Goal: Information Seeking & Learning: Learn about a topic

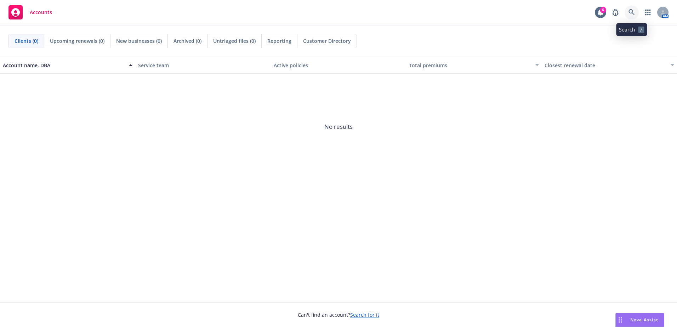
click at [631, 11] on icon at bounding box center [631, 12] width 6 height 6
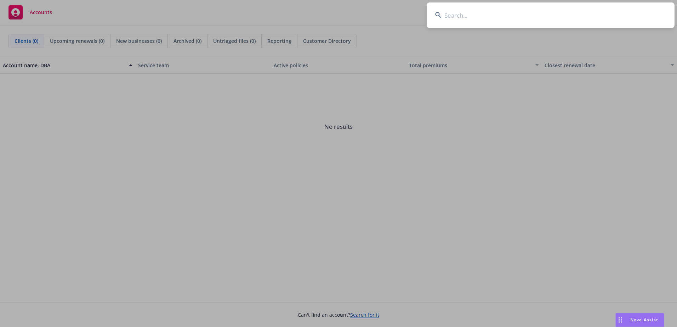
click at [448, 15] on input at bounding box center [551, 14] width 248 height 25
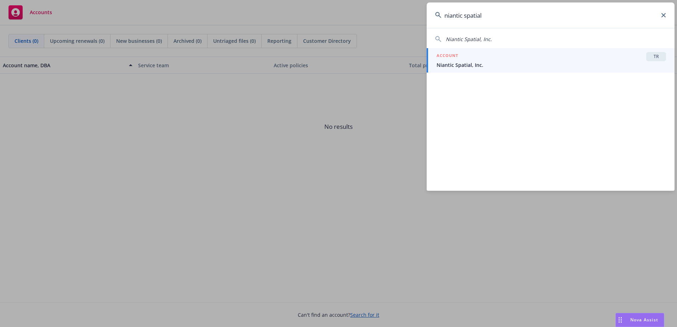
type input "niantic spatial"
click at [457, 64] on span "Niantic Spatial, Inc." at bounding box center [551, 64] width 229 height 7
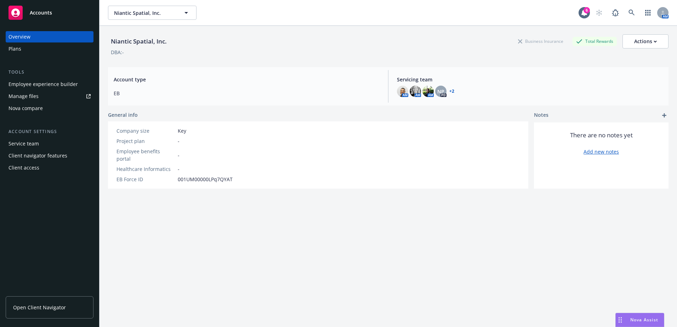
click at [46, 303] on link "Open Client Navigator" at bounding box center [50, 307] width 88 height 22
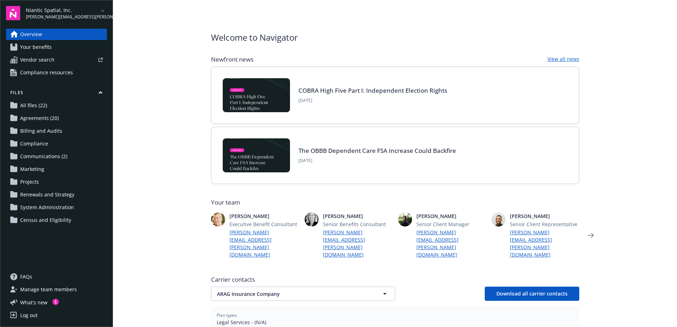
click at [41, 45] on span "Your benefits" at bounding box center [36, 46] width 32 height 11
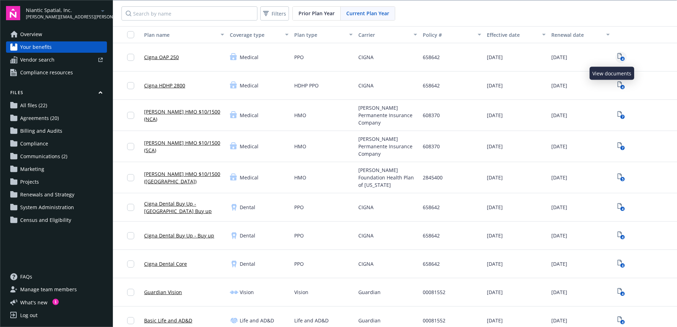
click at [617, 54] on icon "View Plan Documents" at bounding box center [619, 56] width 4 height 6
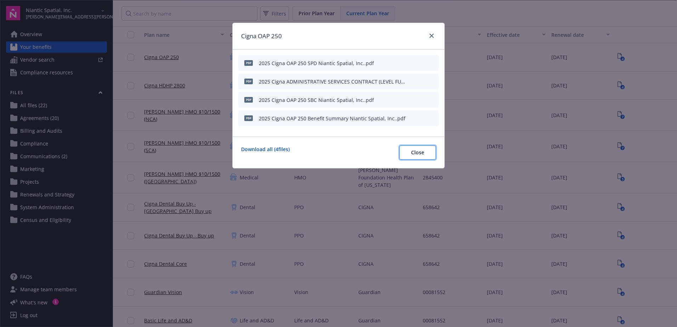
click at [417, 151] on span "Close" at bounding box center [417, 152] width 13 height 7
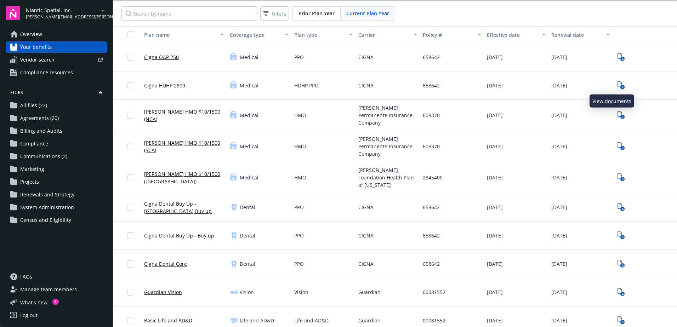
click at [617, 83] on icon "4" at bounding box center [620, 85] width 7 height 8
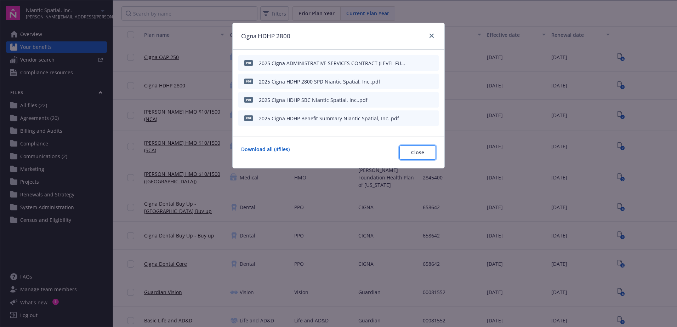
click at [414, 150] on span "Close" at bounding box center [417, 152] width 13 height 7
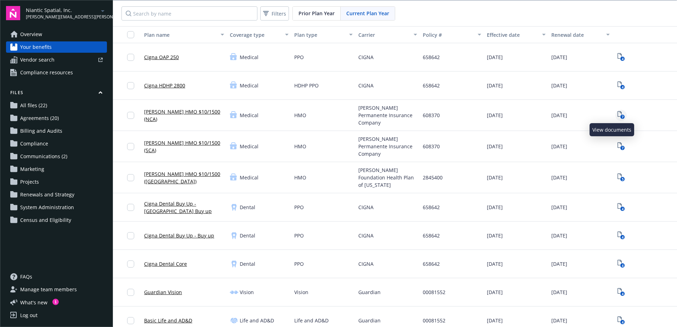
click at [621, 115] on text "7" at bounding box center [622, 117] width 2 height 5
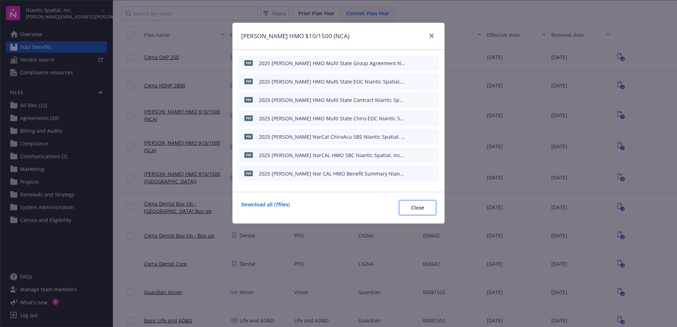
drag, startPoint x: 423, startPoint y: 208, endPoint x: 436, endPoint y: 204, distance: 13.3
click at [423, 208] on span "Close" at bounding box center [417, 207] width 13 height 7
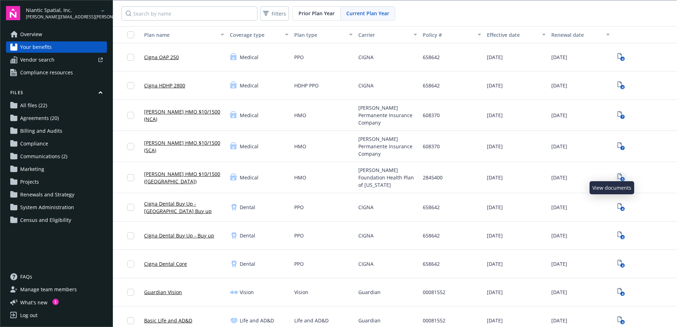
click at [617, 173] on icon "5" at bounding box center [620, 177] width 7 height 8
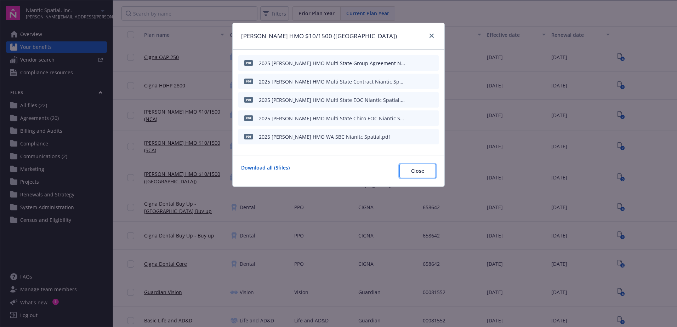
click at [416, 169] on span "Close" at bounding box center [417, 170] width 13 height 7
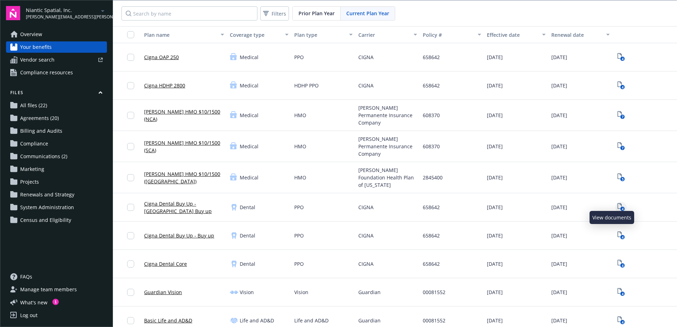
click at [617, 203] on icon "4" at bounding box center [620, 207] width 7 height 8
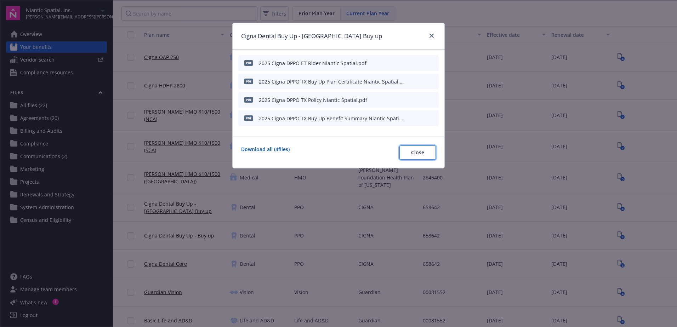
click at [426, 153] on button "Close" at bounding box center [417, 153] width 36 height 14
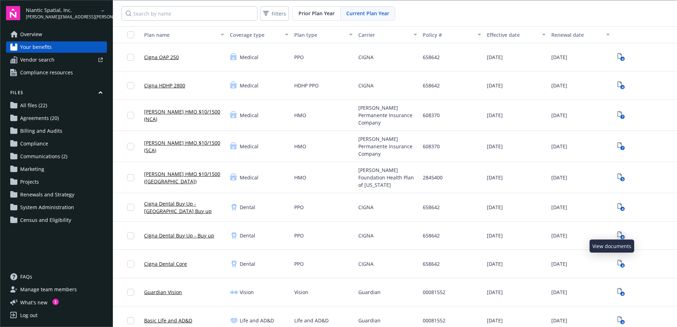
click at [617, 232] on icon "4" at bounding box center [620, 236] width 7 height 8
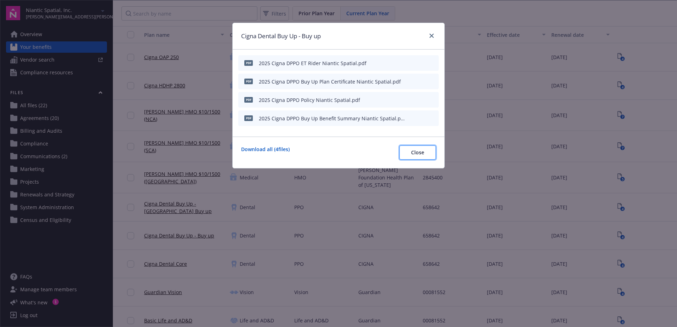
click at [420, 155] on span "Close" at bounding box center [417, 152] width 13 height 7
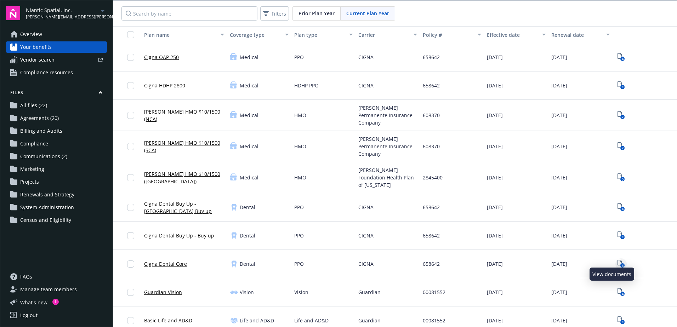
click at [617, 260] on icon "View Plan Documents" at bounding box center [619, 263] width 4 height 6
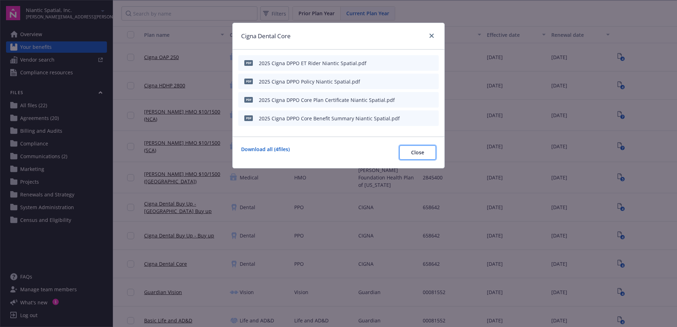
click at [417, 152] on span "Close" at bounding box center [417, 152] width 13 height 7
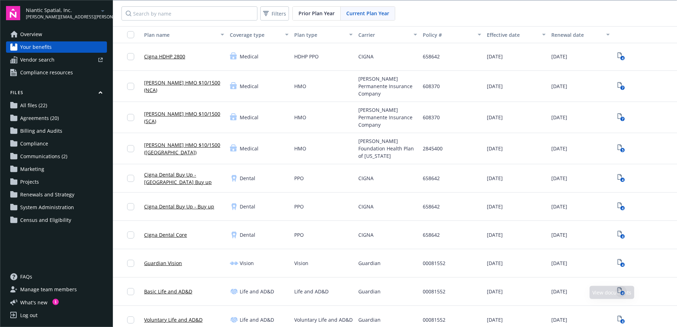
scroll to position [35, 0]
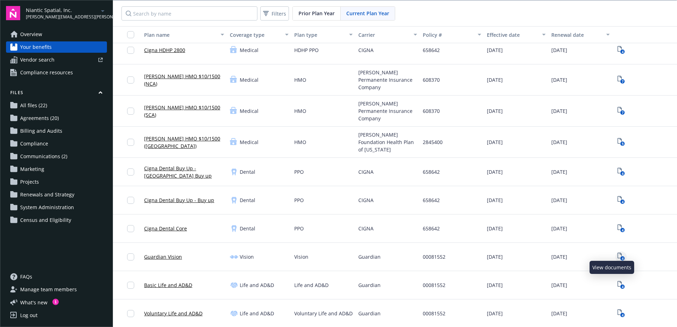
click at [620, 256] on rect "View Plan Documents" at bounding box center [622, 258] width 5 height 5
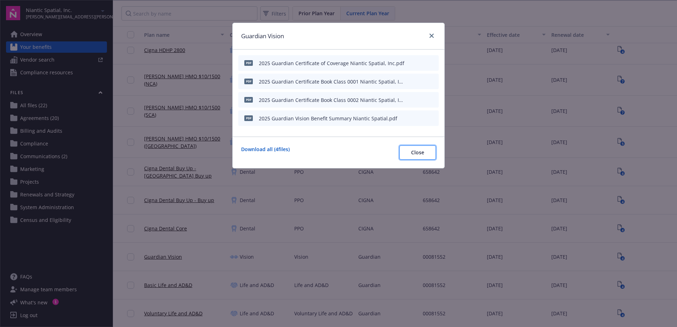
click at [425, 154] on button "Close" at bounding box center [417, 153] width 36 height 14
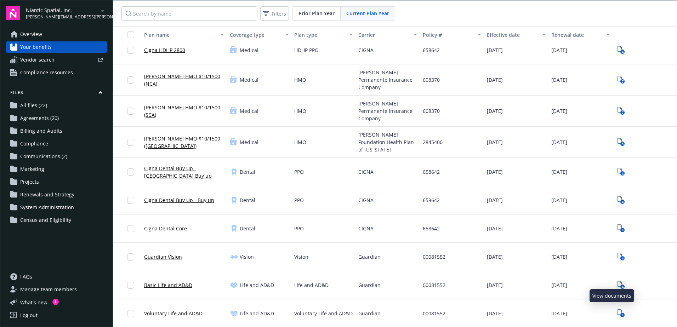
click at [620, 285] on rect "View Plan Documents" at bounding box center [622, 287] width 5 height 5
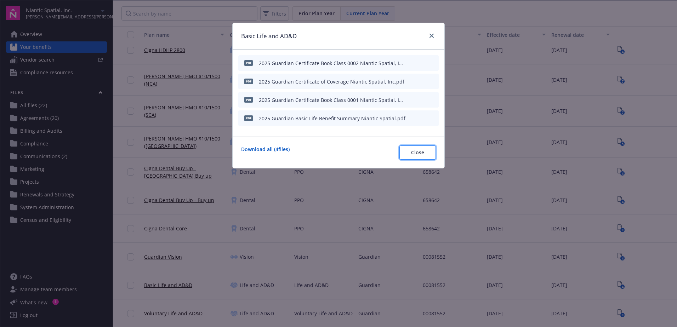
click at [418, 148] on button "Close" at bounding box center [417, 153] width 36 height 14
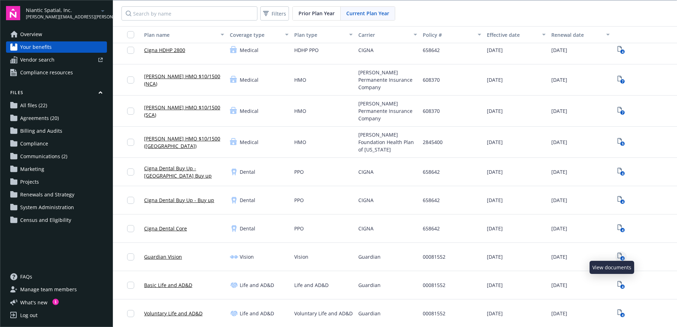
click at [617, 253] on icon "View Plan Documents" at bounding box center [619, 256] width 4 height 6
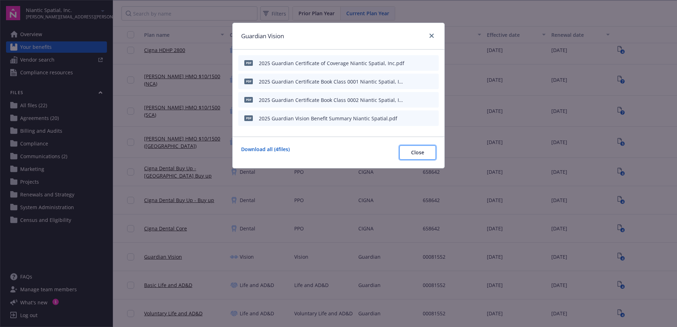
click at [418, 153] on span "Close" at bounding box center [417, 152] width 13 height 7
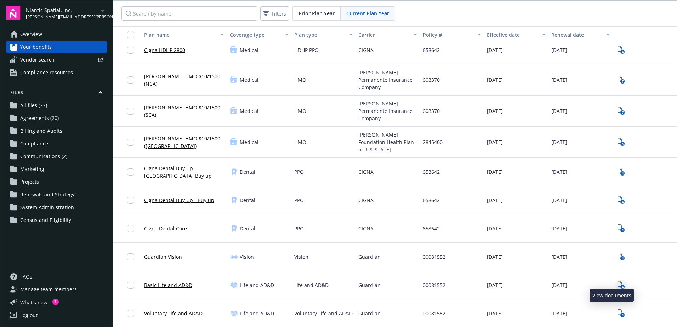
click at [621, 285] on text "4" at bounding box center [622, 287] width 2 height 5
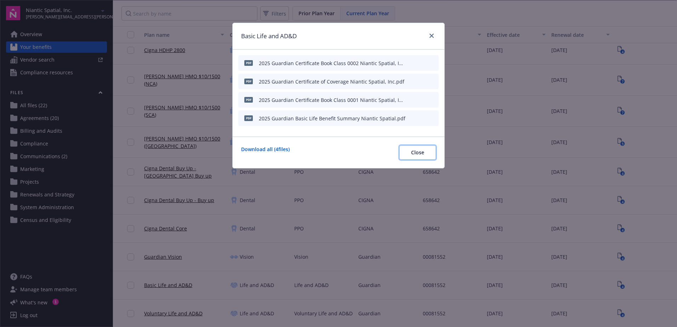
click at [421, 154] on span "Close" at bounding box center [417, 152] width 13 height 7
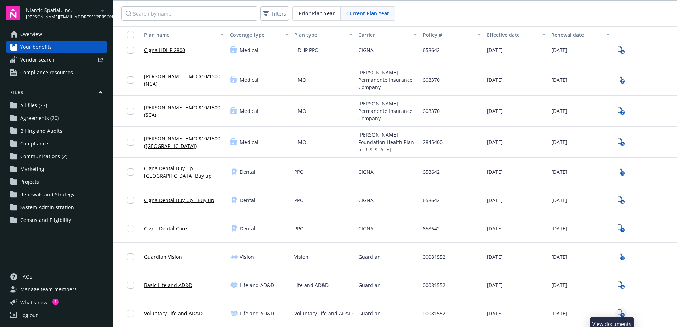
click at [617, 309] on icon "View Plan Documents" at bounding box center [619, 312] width 4 height 6
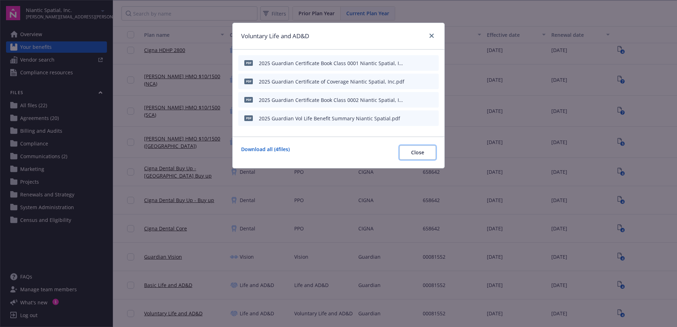
drag, startPoint x: 416, startPoint y: 153, endPoint x: 516, endPoint y: 225, distance: 123.2
click at [417, 153] on span "Close" at bounding box center [417, 152] width 13 height 7
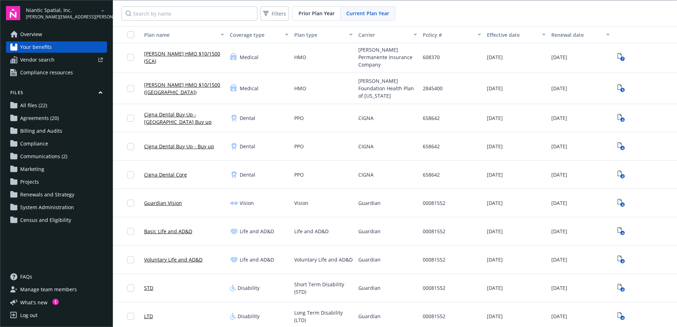
scroll to position [106, 0]
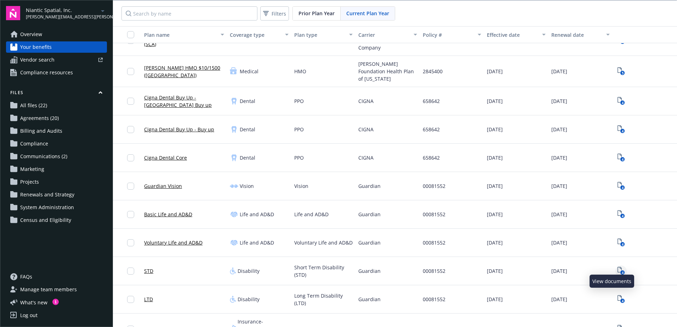
click at [617, 267] on icon "4" at bounding box center [620, 271] width 7 height 8
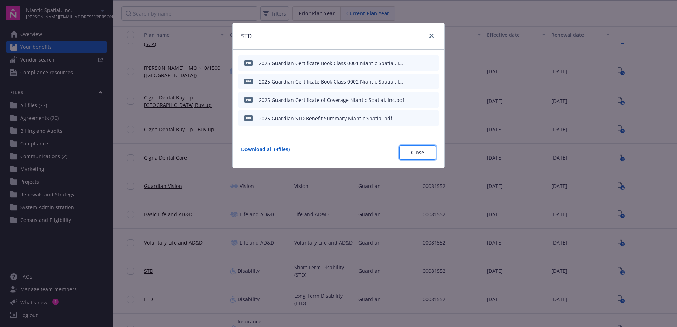
click at [418, 154] on span "Close" at bounding box center [417, 152] width 13 height 7
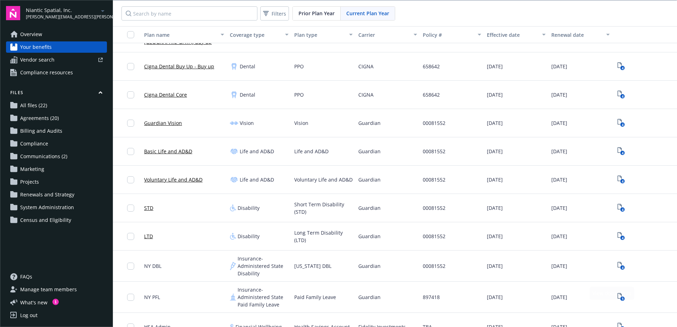
scroll to position [177, 0]
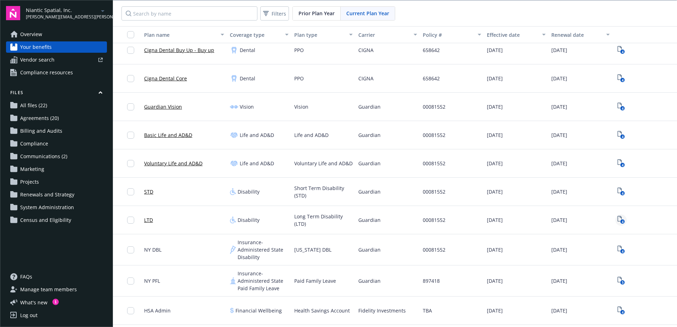
click at [620, 222] on rect "View Plan Documents" at bounding box center [622, 222] width 5 height 5
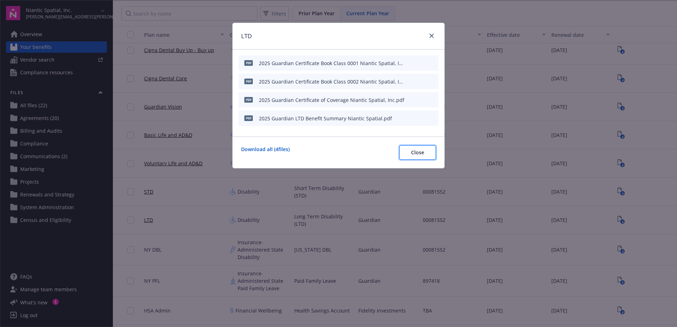
click at [419, 152] on span "Close" at bounding box center [417, 152] width 13 height 7
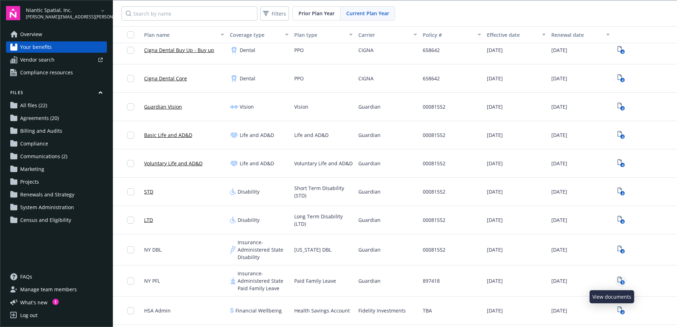
click at [617, 281] on icon "5" at bounding box center [620, 281] width 7 height 8
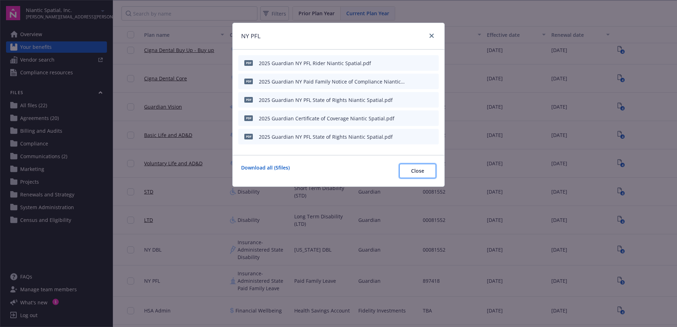
click at [425, 171] on button "Close" at bounding box center [417, 171] width 36 height 14
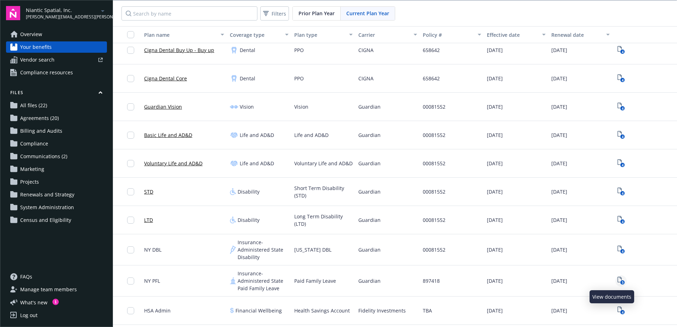
click at [617, 279] on icon "5" at bounding box center [620, 281] width 7 height 8
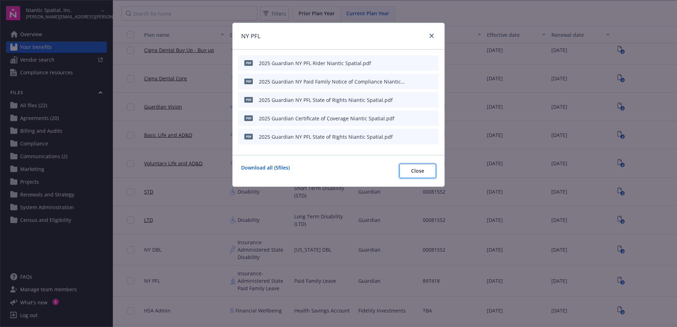
click at [422, 172] on span "Close" at bounding box center [417, 170] width 13 height 7
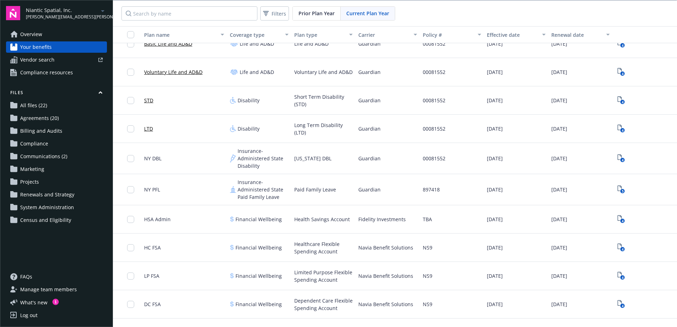
scroll to position [283, 0]
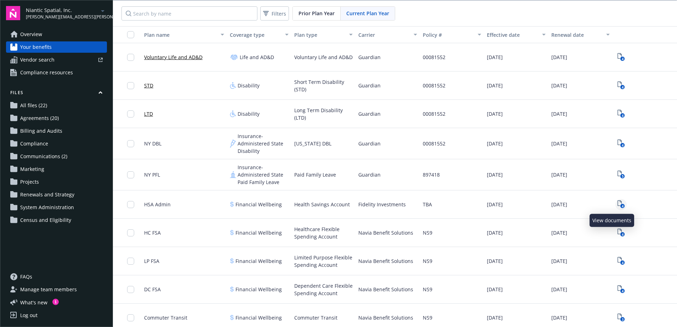
click at [621, 204] on text "4" at bounding box center [622, 206] width 2 height 5
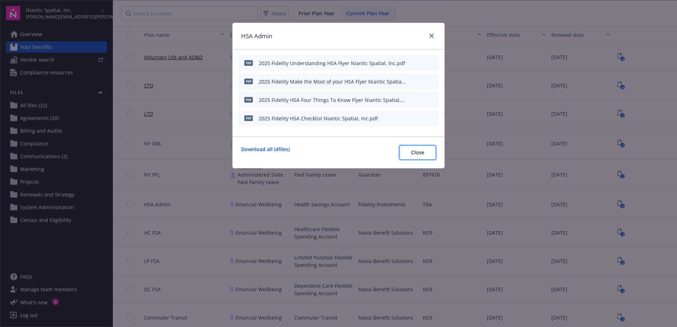
click at [416, 150] on span "Close" at bounding box center [417, 152] width 13 height 7
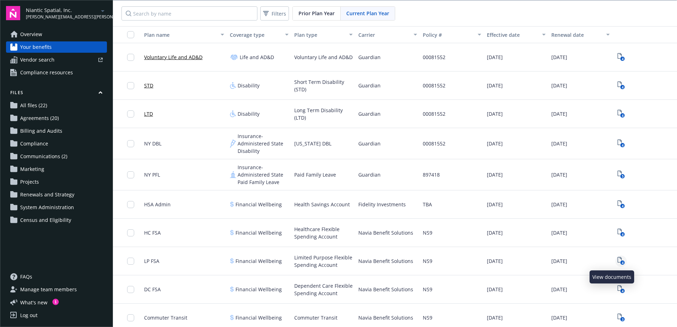
click at [621, 262] on text "4" at bounding box center [622, 263] width 2 height 5
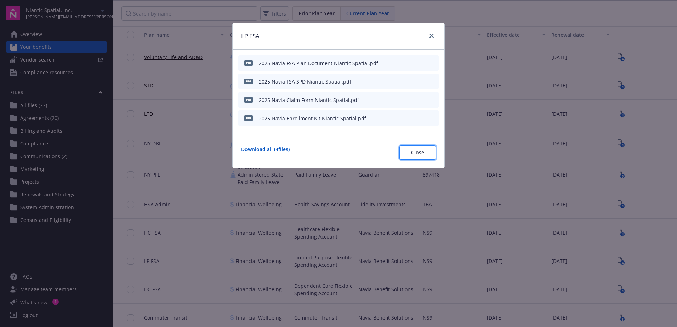
click at [421, 154] on span "Close" at bounding box center [417, 152] width 13 height 7
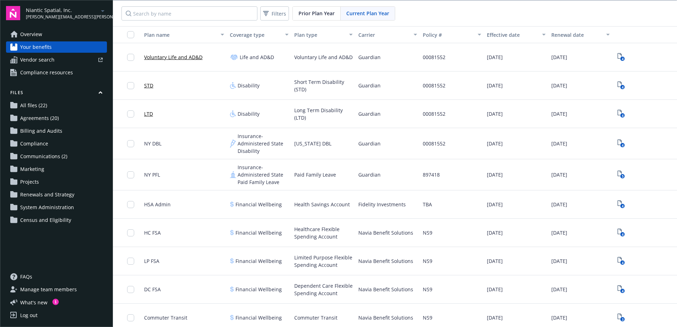
scroll to position [319, 0]
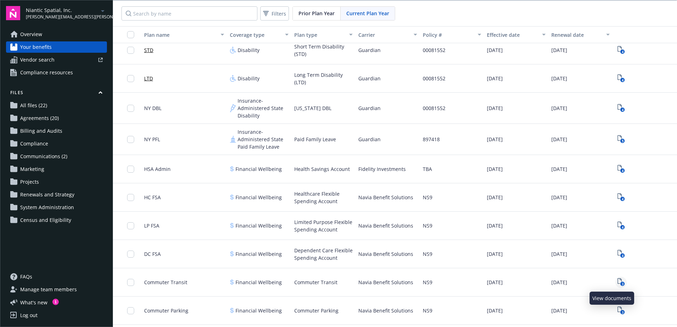
click at [617, 284] on icon "View Plan Documents" at bounding box center [619, 281] width 4 height 6
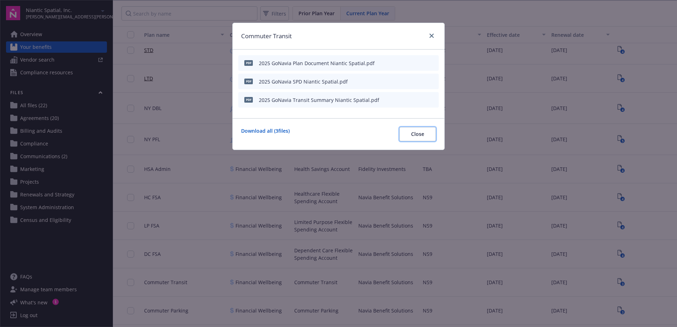
drag, startPoint x: 426, startPoint y: 136, endPoint x: 441, endPoint y: 155, distance: 24.4
click at [426, 137] on button "Close" at bounding box center [417, 134] width 36 height 14
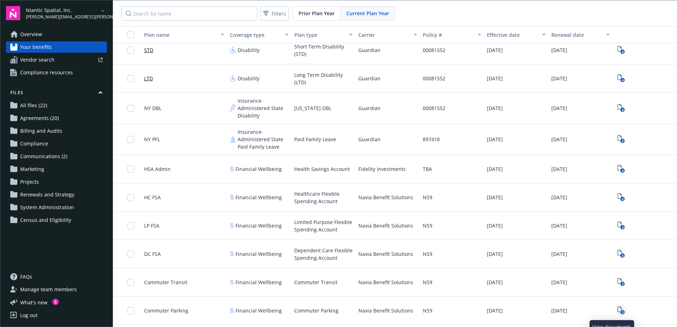
click at [617, 309] on icon "3" at bounding box center [620, 311] width 7 height 8
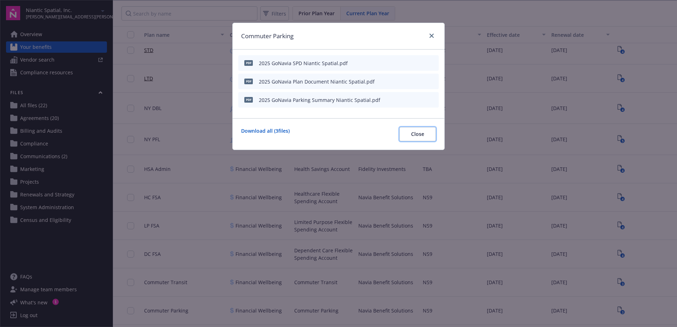
click at [426, 135] on button "Close" at bounding box center [417, 134] width 36 height 14
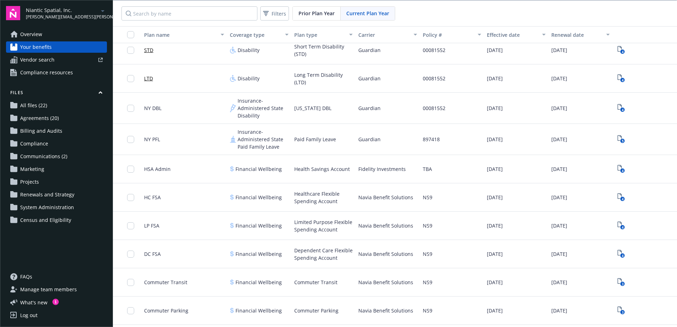
click at [43, 118] on span "Agreements (20)" at bounding box center [39, 118] width 39 height 11
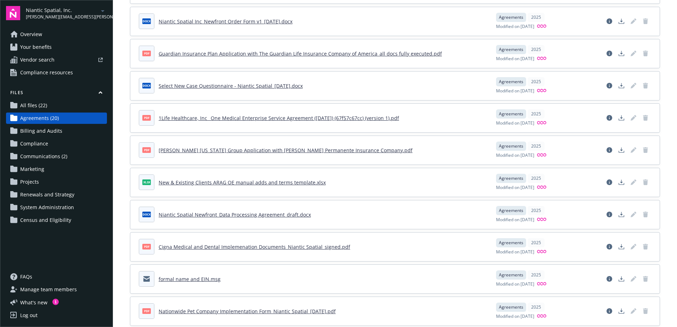
scroll to position [283, 0]
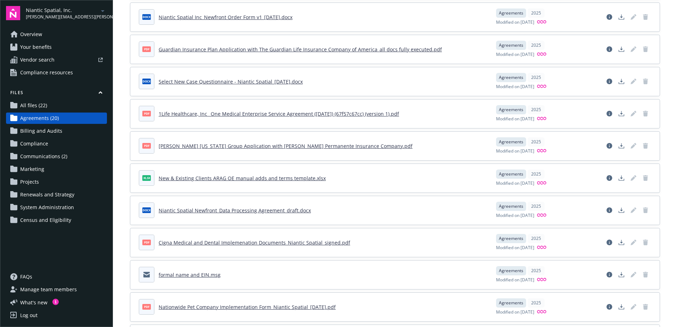
click at [46, 130] on span "Billing and Audits" at bounding box center [41, 130] width 42 height 11
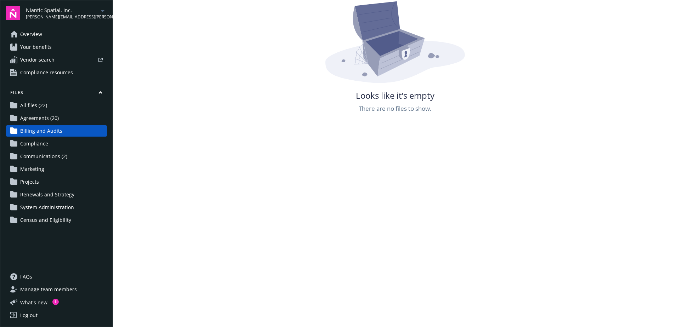
scroll to position [128, 0]
click at [42, 142] on span "Compliance" at bounding box center [34, 143] width 28 height 11
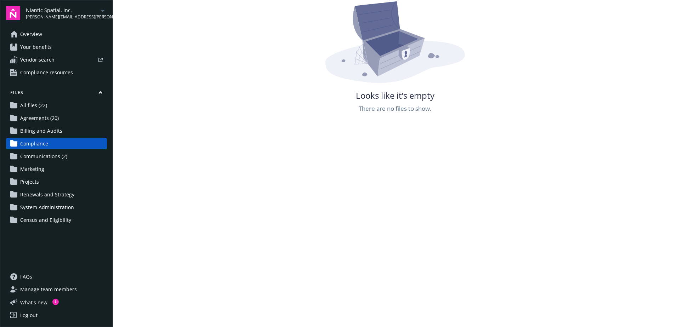
click at [57, 156] on span "Communications (2)" at bounding box center [43, 156] width 47 height 11
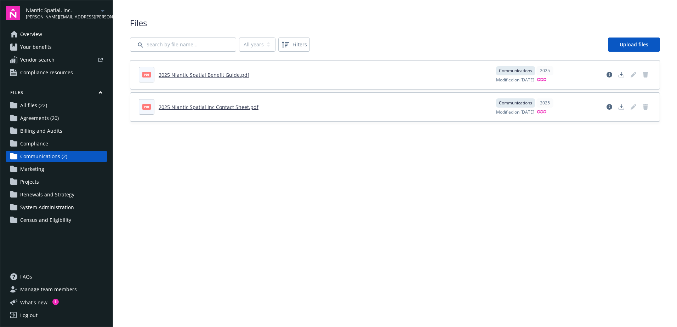
click at [42, 168] on span "Marketing" at bounding box center [32, 169] width 24 height 11
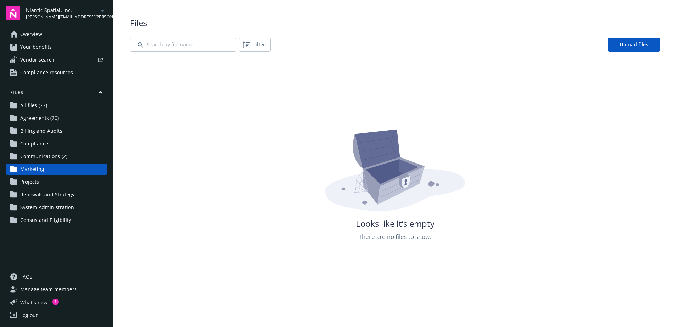
click at [34, 180] on span "Projects" at bounding box center [29, 181] width 19 height 11
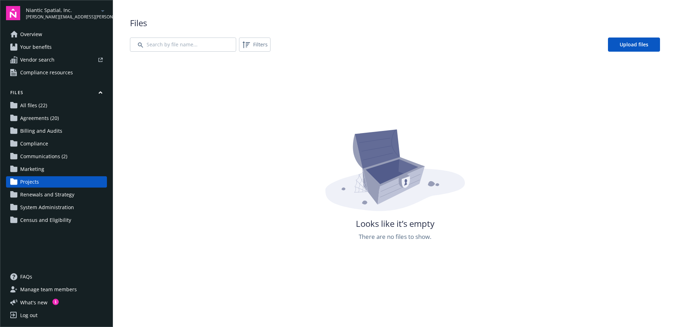
click at [56, 194] on span "Renewals and Strategy" at bounding box center [47, 194] width 54 height 11
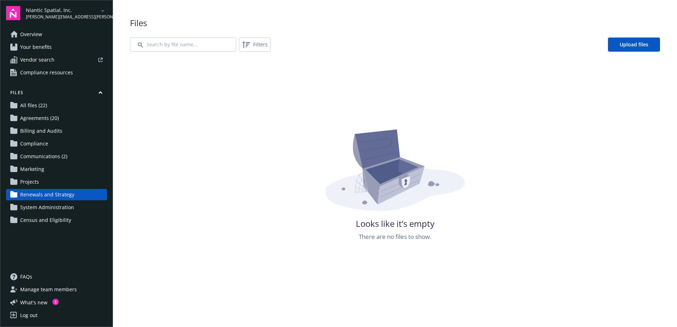
click at [75, 193] on link "Renewals and Strategy" at bounding box center [56, 194] width 101 height 11
click at [47, 209] on span "System Administration" at bounding box center [47, 207] width 54 height 11
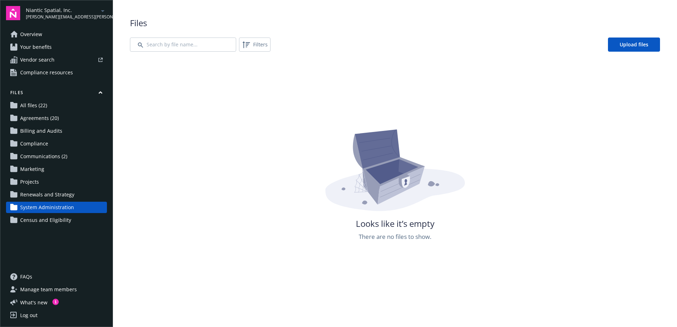
click at [46, 220] on span "Census and Eligibility" at bounding box center [45, 220] width 51 height 11
click at [57, 219] on span "Census and Eligibility" at bounding box center [45, 220] width 51 height 11
drag, startPoint x: 46, startPoint y: 141, endPoint x: 59, endPoint y: 139, distance: 12.5
click at [46, 141] on span "Compliance" at bounding box center [34, 143] width 28 height 11
